Goal: Task Accomplishment & Management: Use online tool/utility

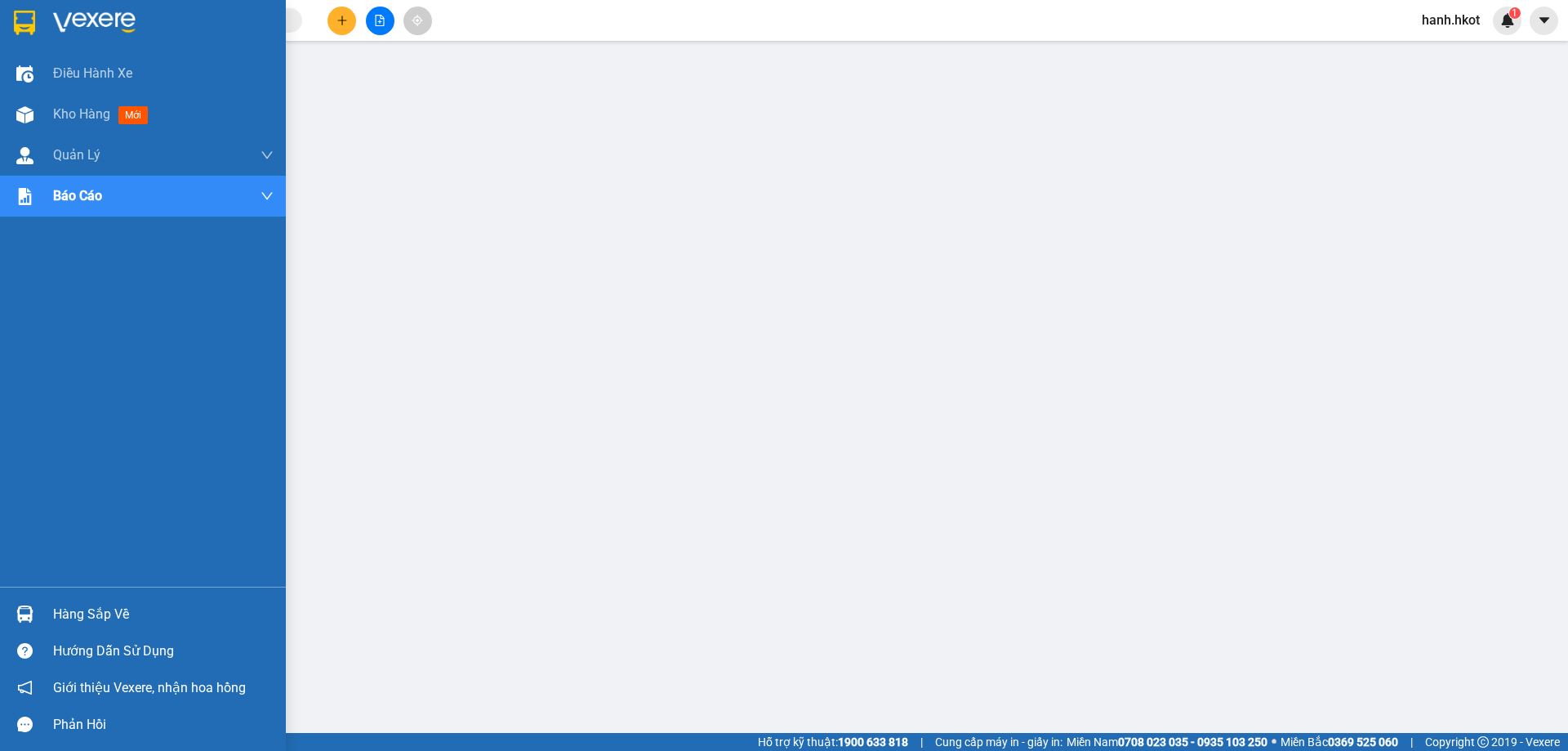
click at [21, 115] on img at bounding box center [24, 114] width 17 height 17
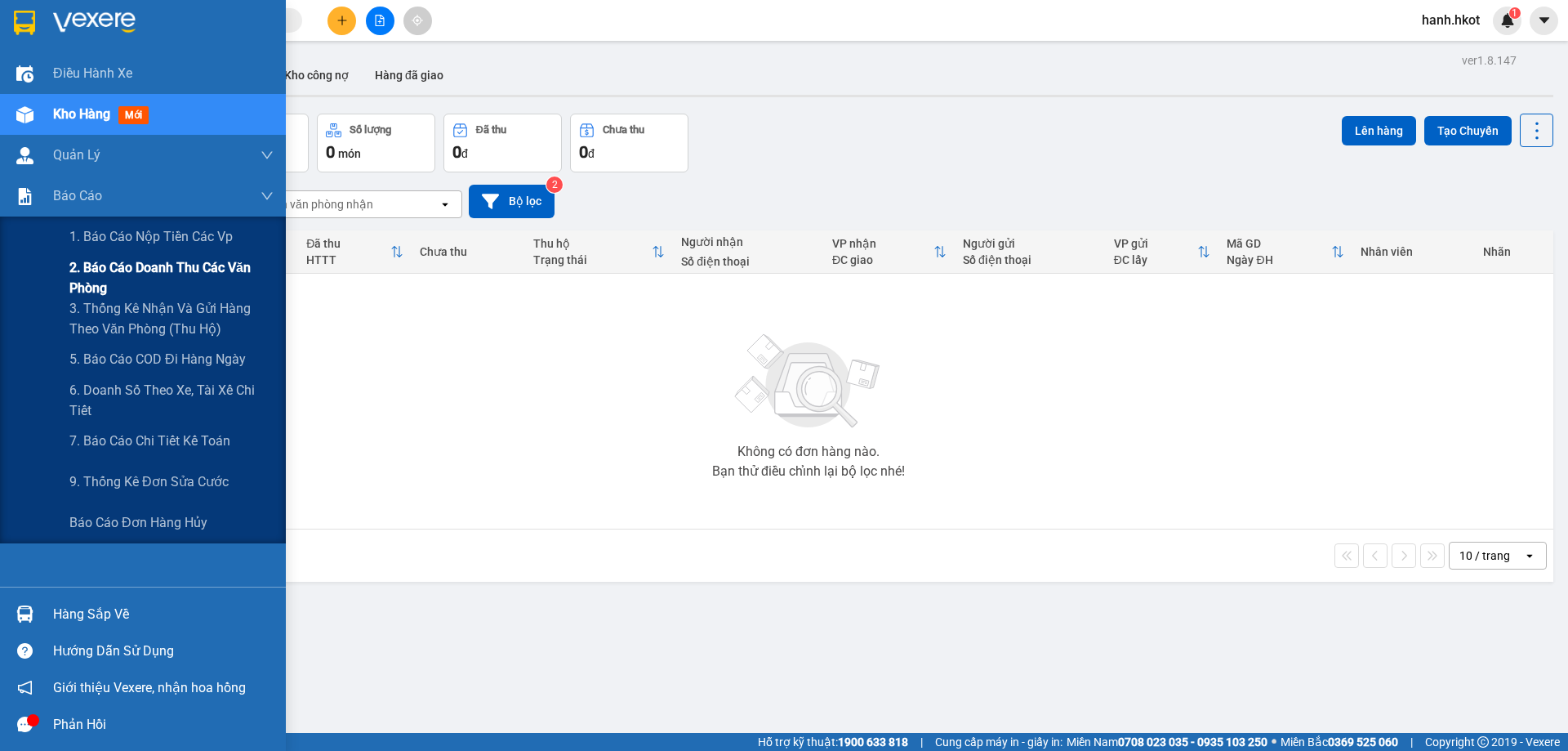
click at [118, 277] on span "2. Báo cáo doanh thu các văn phòng" at bounding box center [171, 277] width 204 height 41
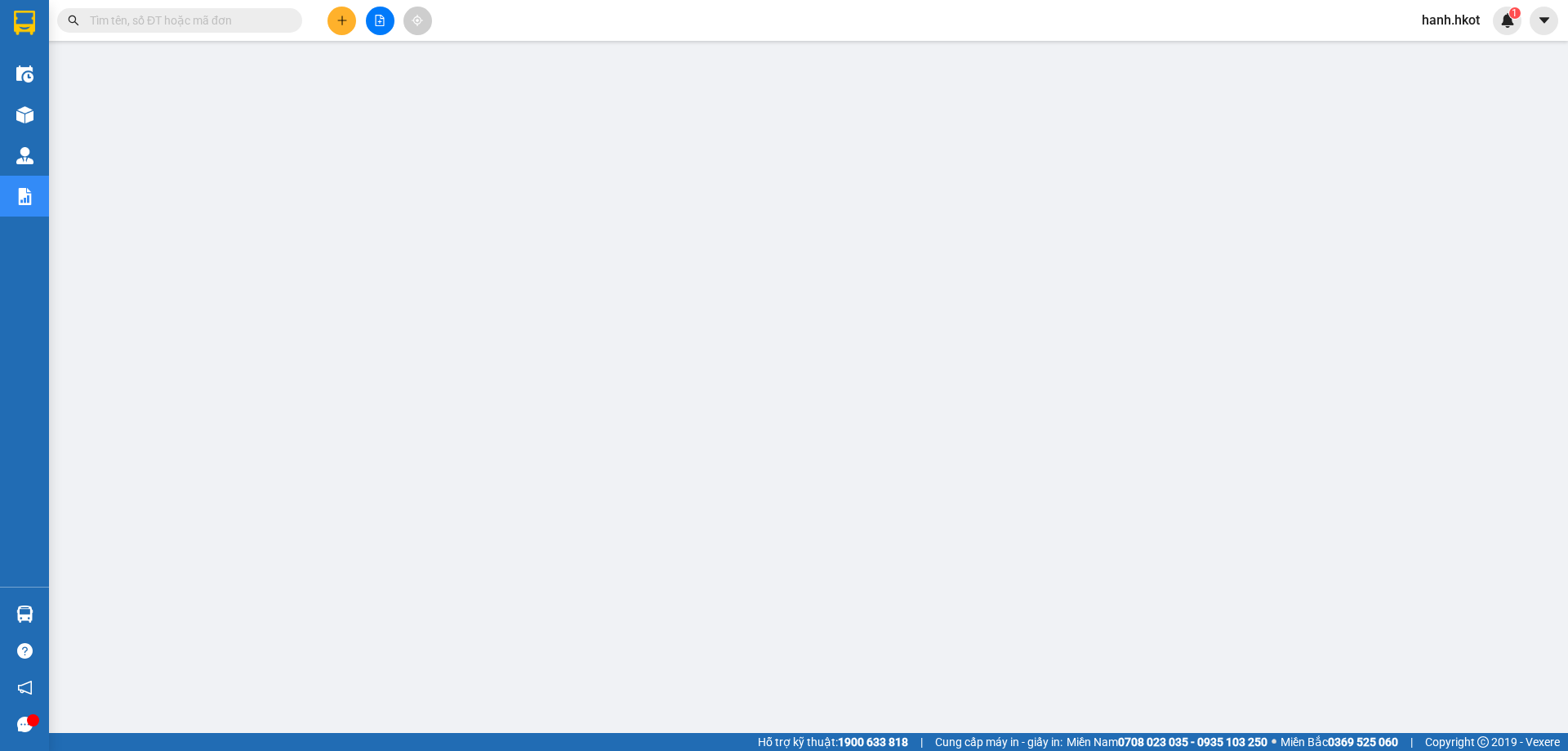
drag, startPoint x: 270, startPoint y: 32, endPoint x: 270, endPoint y: 24, distance: 8.2
click at [270, 32] on span at bounding box center [179, 20] width 245 height 25
click at [270, 21] on input "text" at bounding box center [186, 20] width 193 height 18
paste input "HUE1410250038"
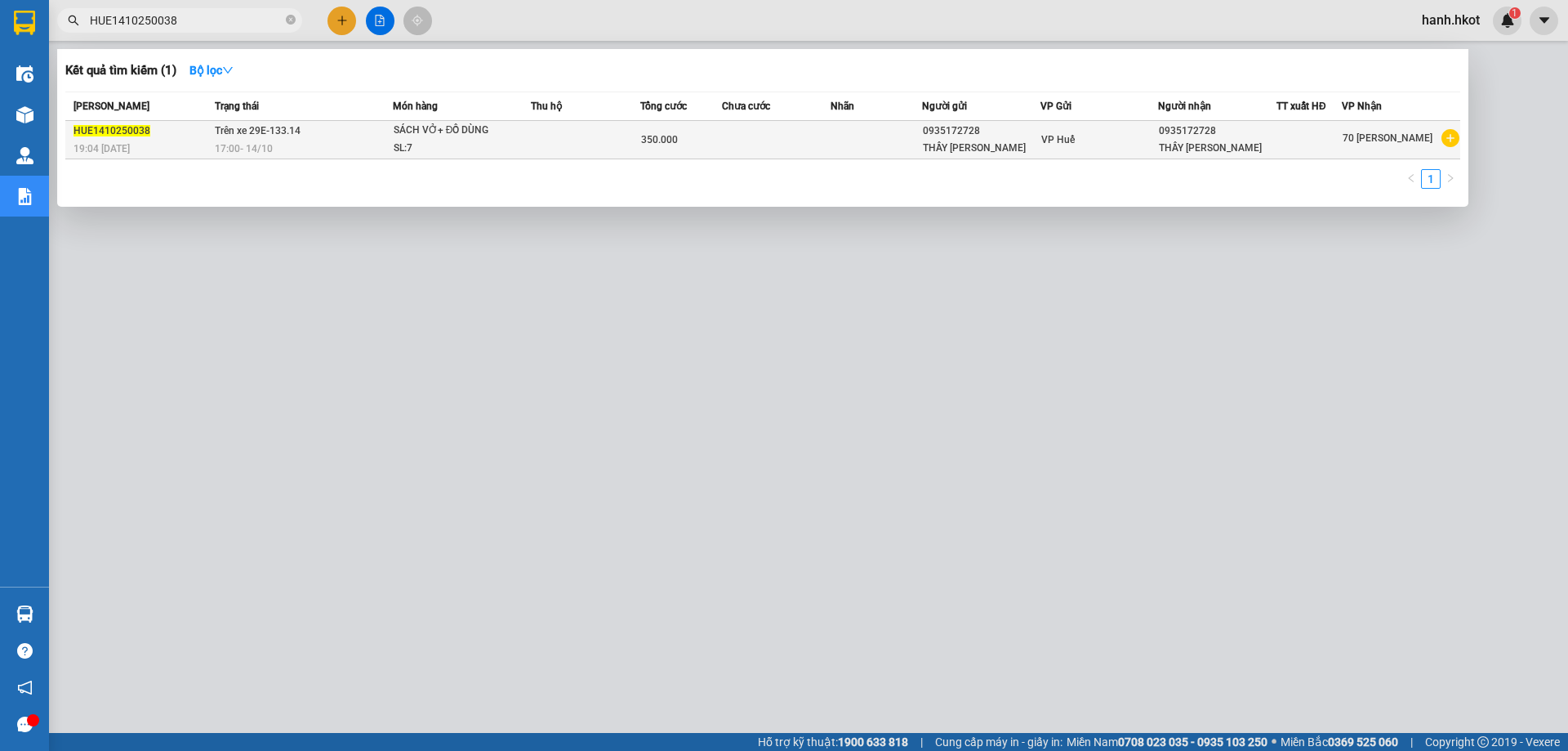
type input "HUE1410250038"
click at [510, 136] on div "SÁCH VỞ+ ĐỒ DÙNG" at bounding box center [455, 131] width 123 height 18
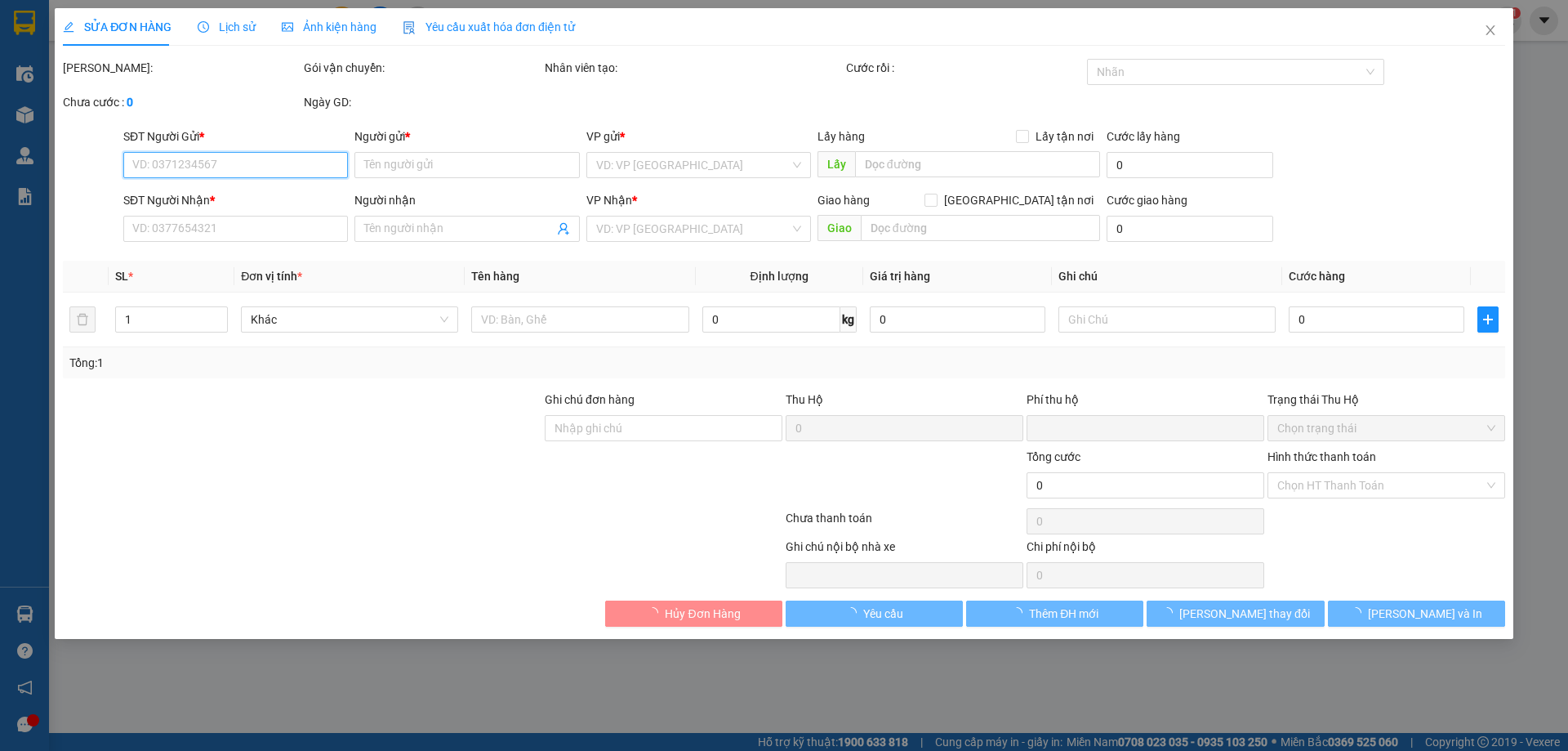
type input "0935172728"
type input "THẦY MINH TIẾN"
type input "0935172728"
type input "THẦY MINH TIẾN"
type input "khách đã ck 14/10"
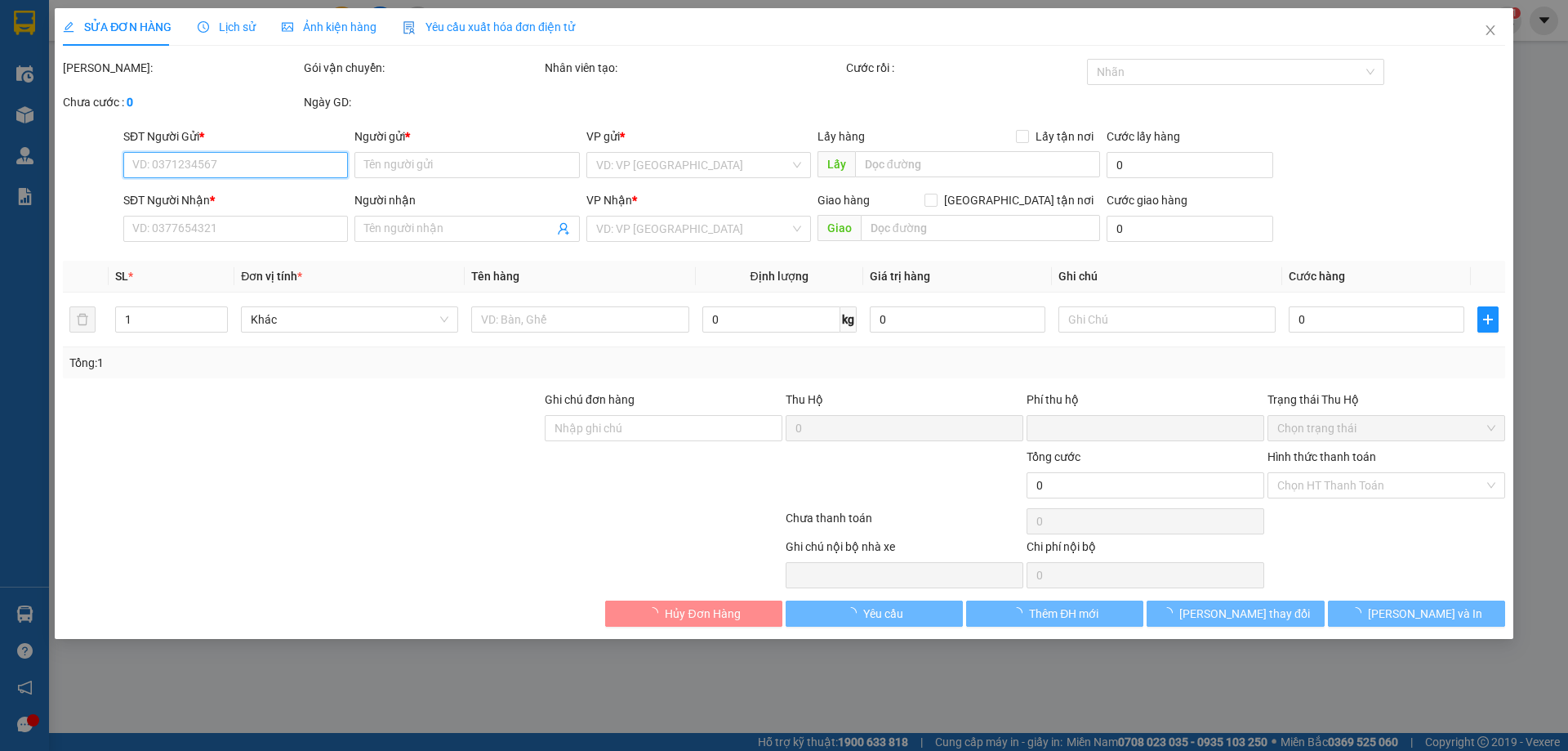
type input "0"
type input "350.000"
